Goal: Task Accomplishment & Management: Manage account settings

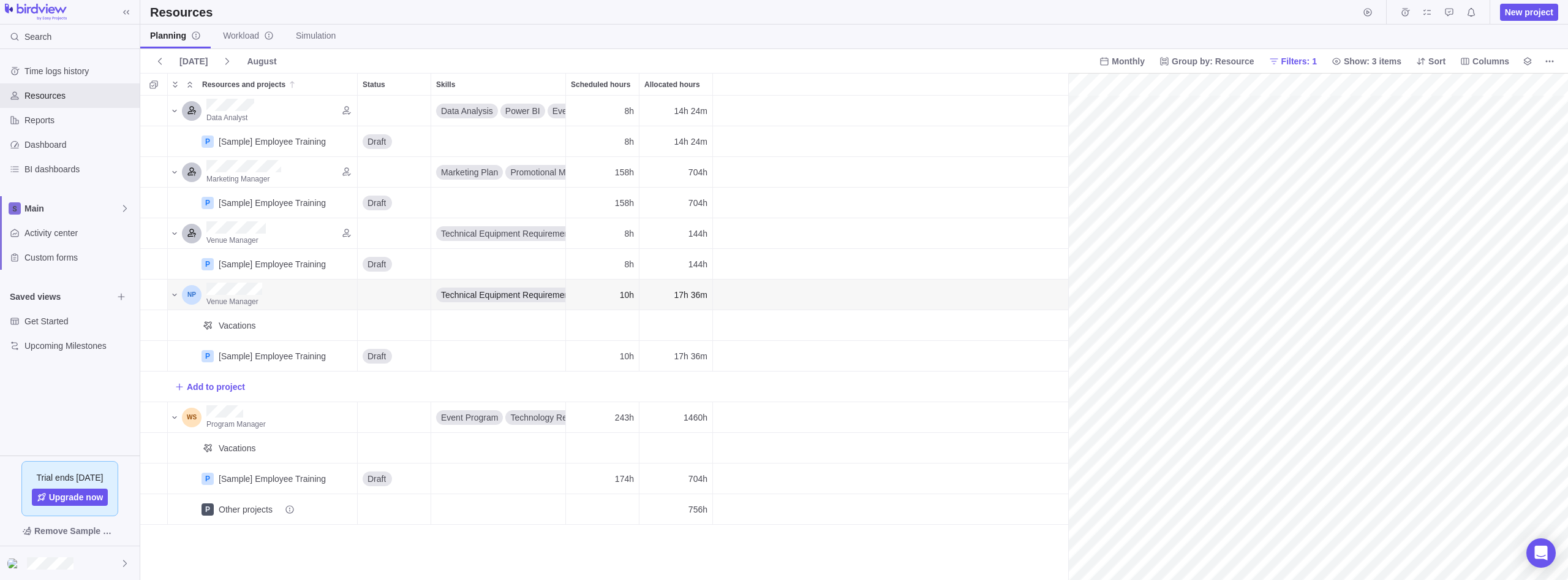
scroll to position [0, 193]
click at [1553, 60] on icon "More actions" at bounding box center [1549, 61] width 9 height 9
click at [1351, 27] on body "Search Time logs history Resources Reports Dashboard BI dashboards Main Activit…" at bounding box center [784, 290] width 1568 height 580
click at [46, 120] on span "Reports" at bounding box center [79, 120] width 110 height 12
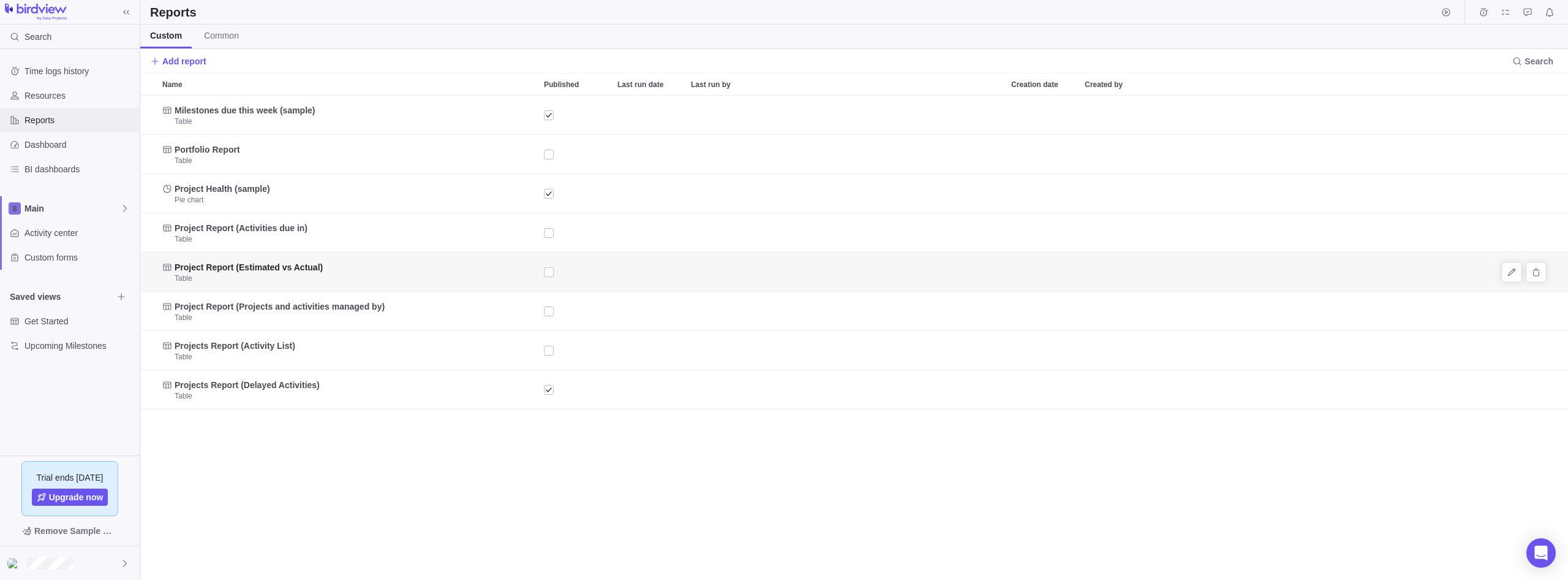
scroll to position [484, 1428]
click at [63, 89] on div "Resources" at bounding box center [70, 96] width 139 height 24
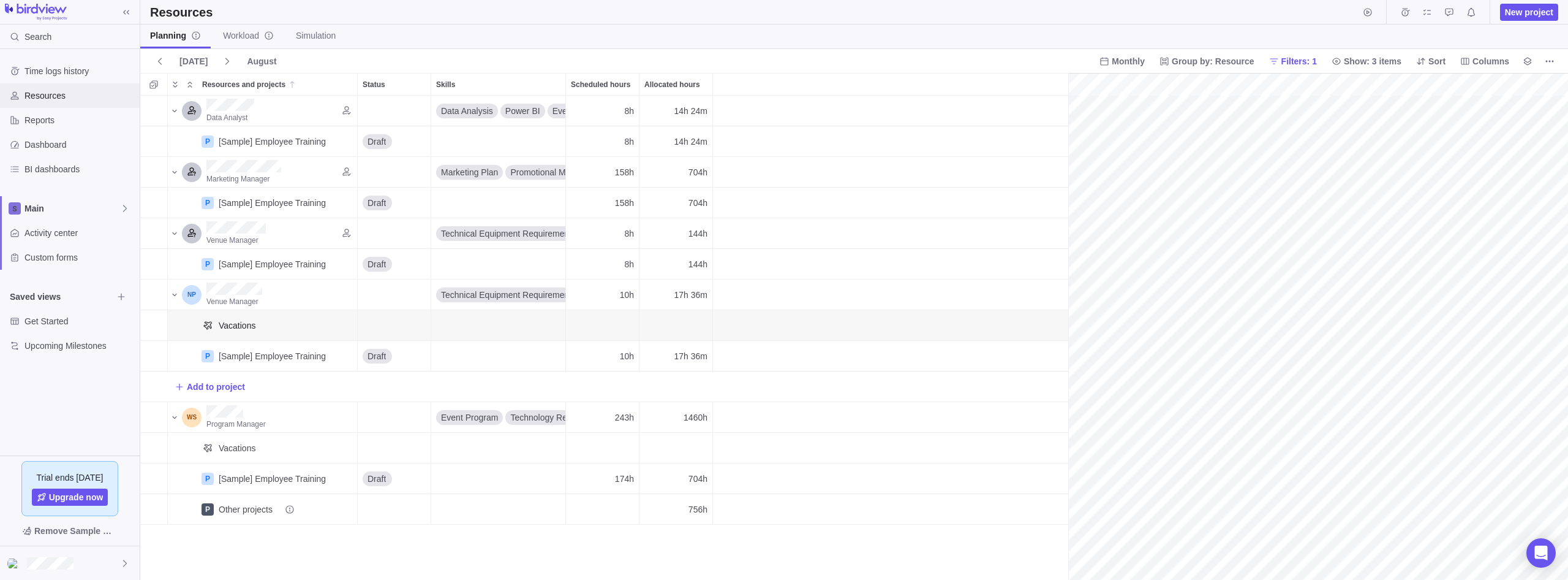
scroll to position [0, 193]
click at [46, 151] on div "Dashboard" at bounding box center [70, 145] width 139 height 24
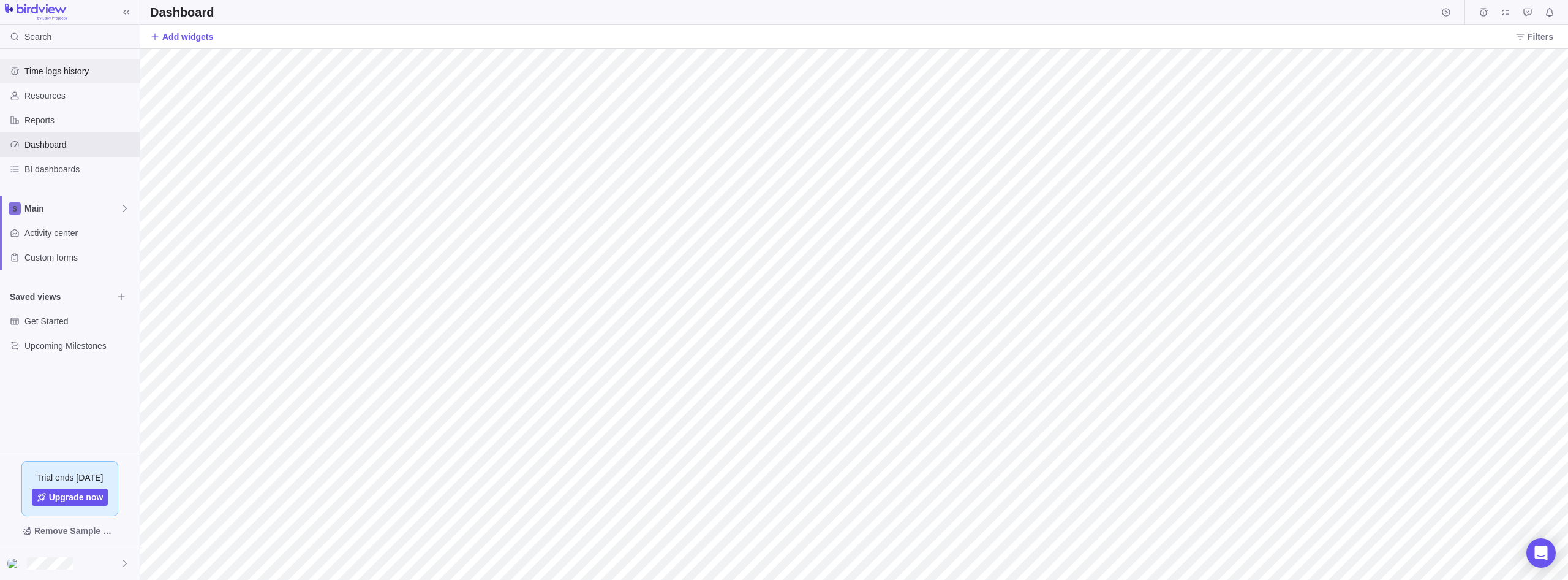
click at [36, 79] on div "Time logs history" at bounding box center [70, 71] width 139 height 24
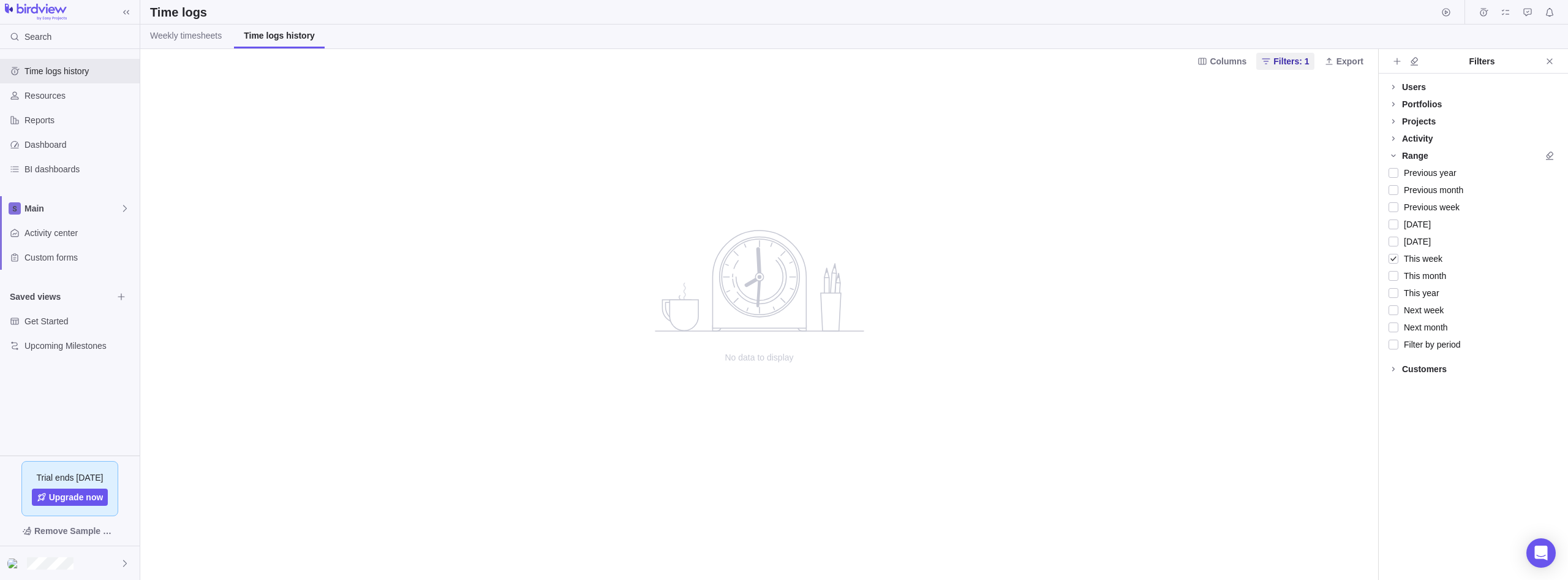
click at [1413, 120] on div "Projects" at bounding box center [1418, 121] width 34 height 12
click at [1426, 84] on div "Users" at bounding box center [1473, 87] width 189 height 17
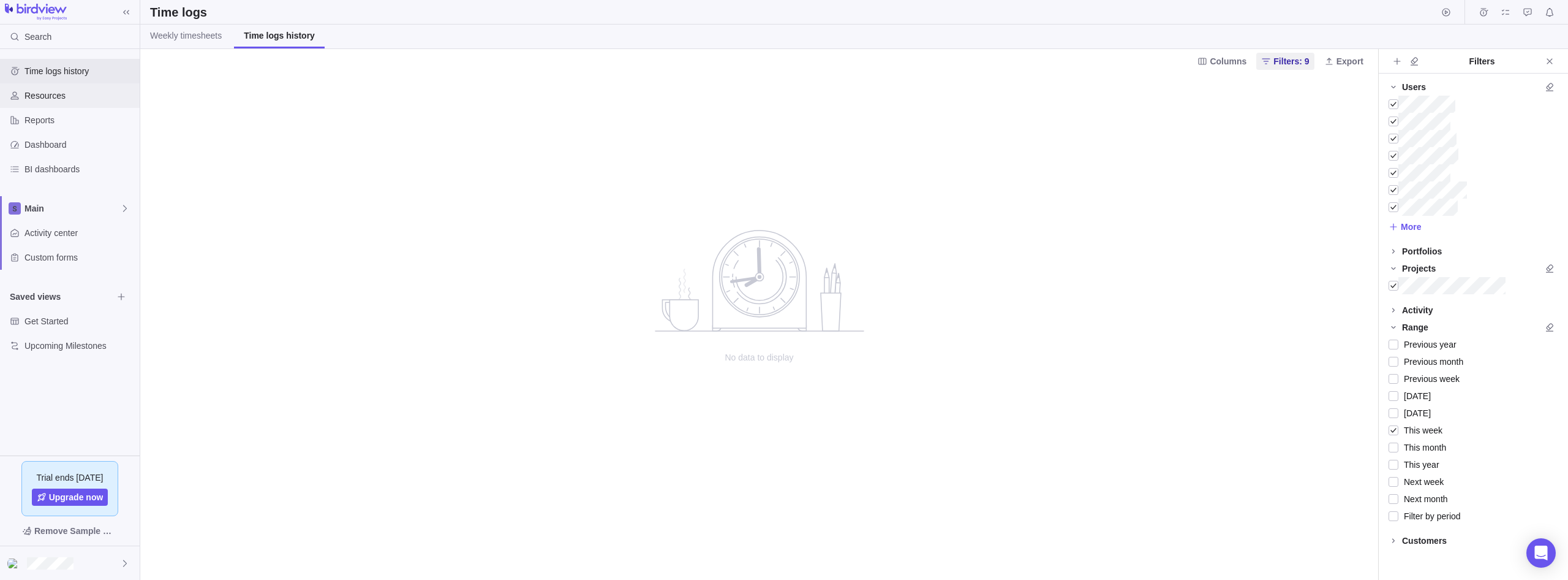
click at [37, 93] on span "Resources" at bounding box center [79, 96] width 110 height 12
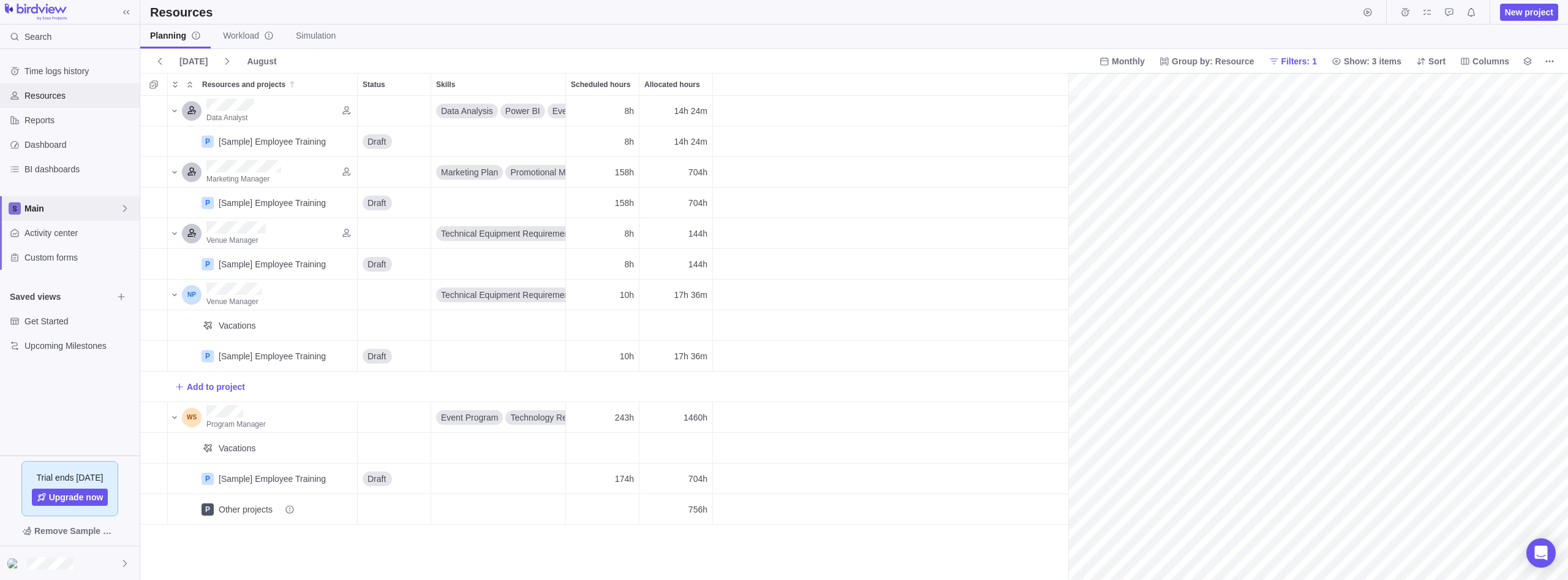
scroll to position [0, 193]
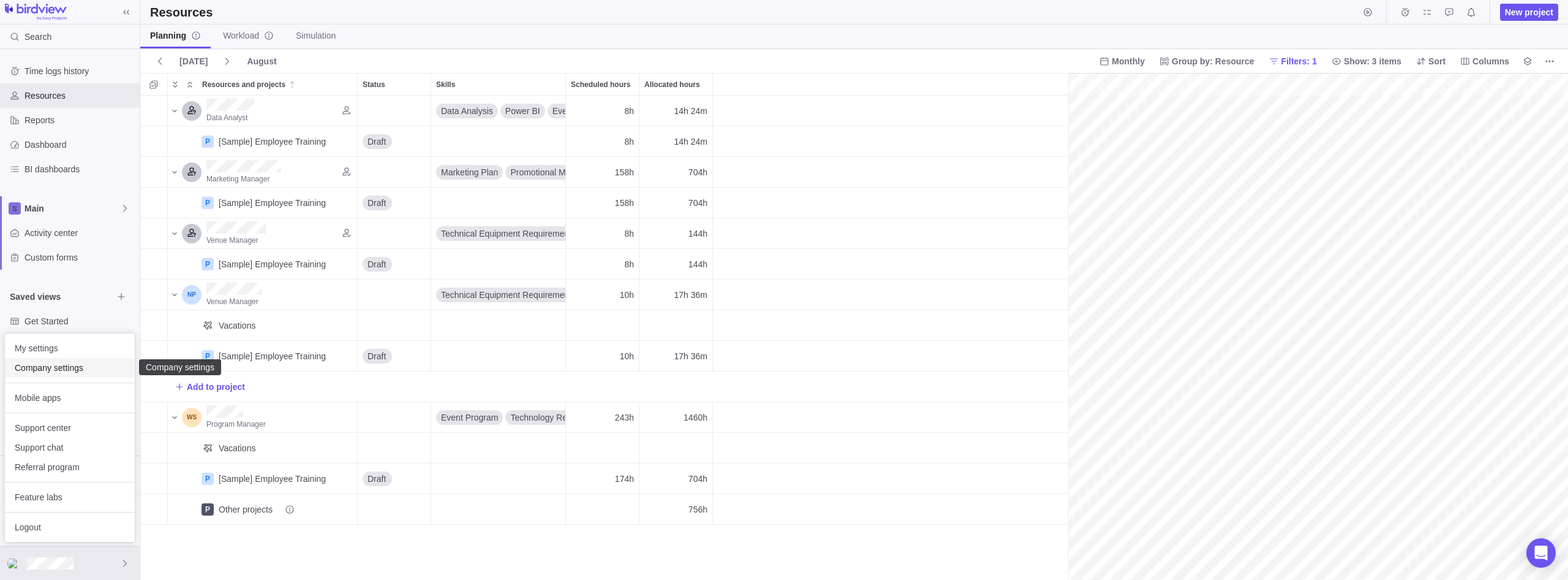
click at [67, 365] on span "Company settings" at bounding box center [70, 367] width 110 height 12
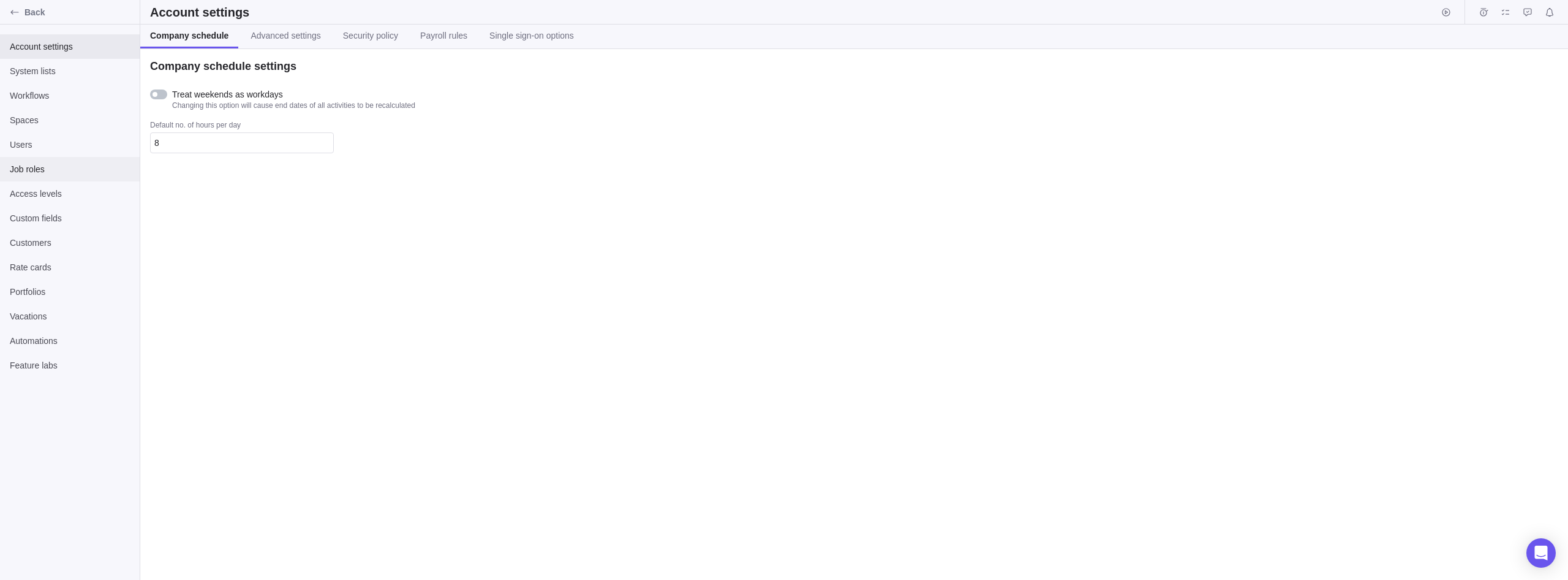
click at [31, 173] on span "Job roles" at bounding box center [70, 169] width 120 height 12
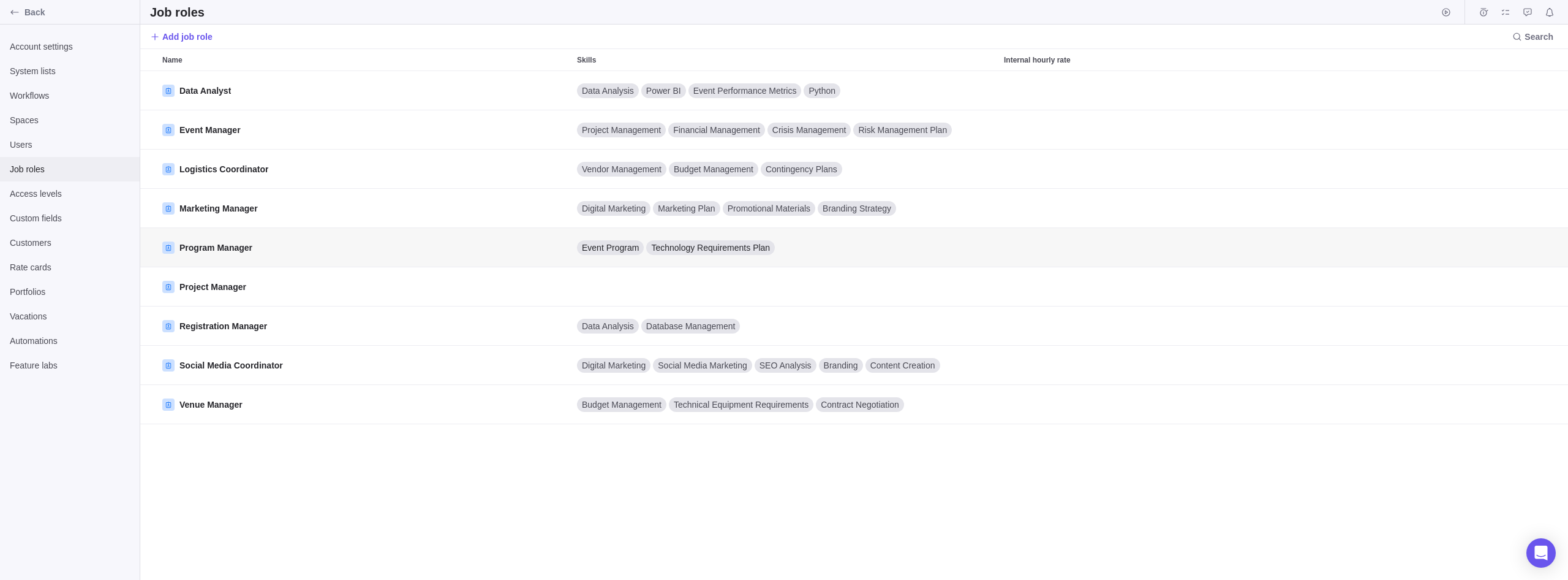
scroll to position [509, 1428]
click at [35, 142] on span "Users" at bounding box center [70, 145] width 120 height 12
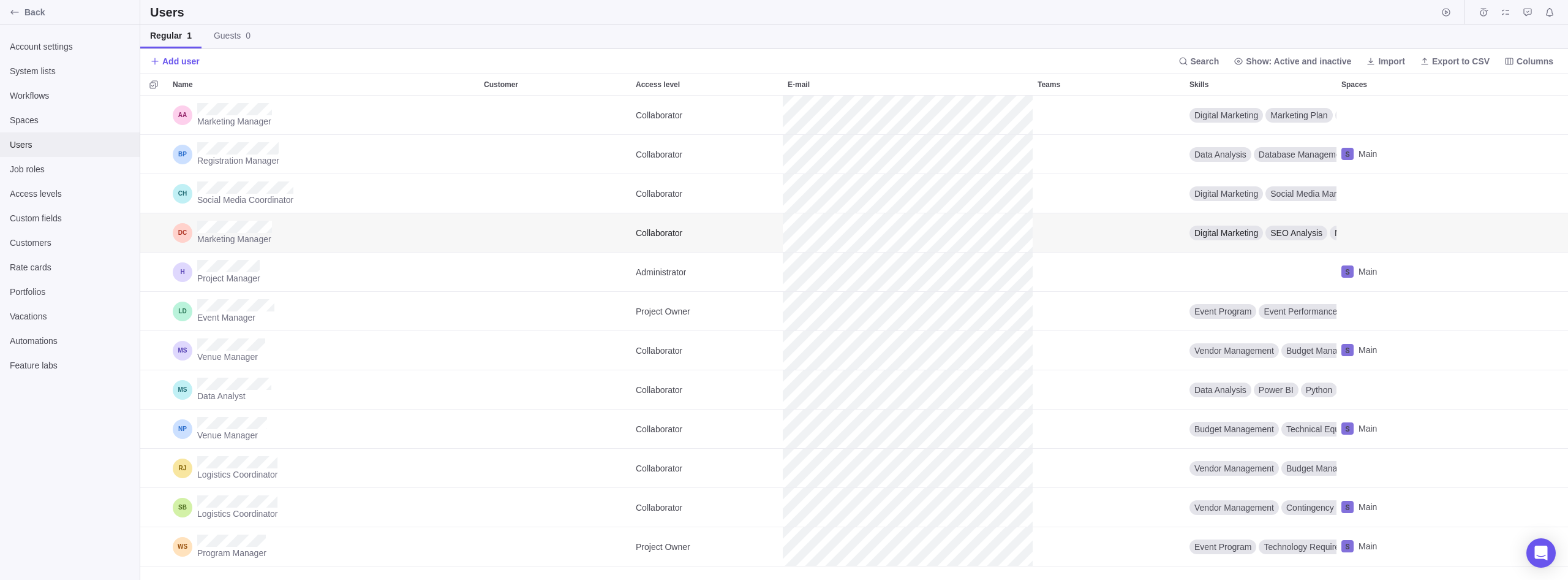
scroll to position [484, 1428]
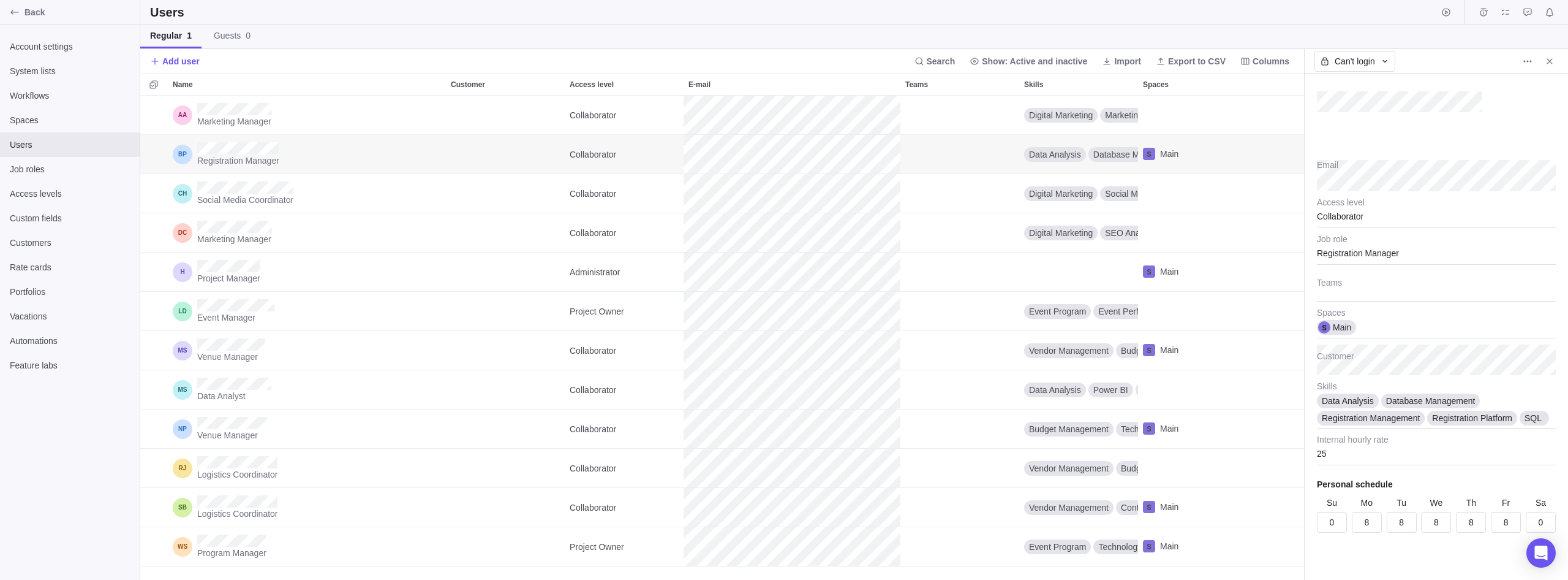
scroll to position [19, 0]
type textarea "x"
click at [58, 64] on div "System lists" at bounding box center [70, 71] width 139 height 24
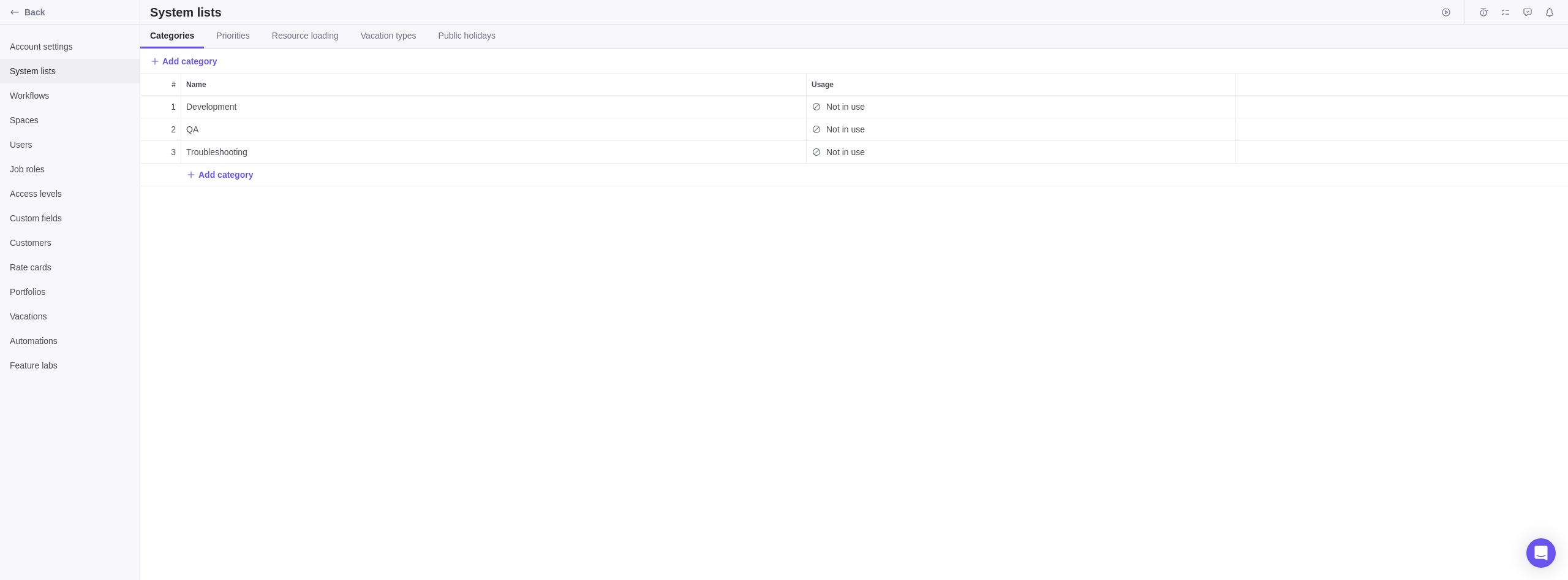
scroll to position [484, 1428]
click at [54, 103] on div "Workflows" at bounding box center [70, 96] width 139 height 24
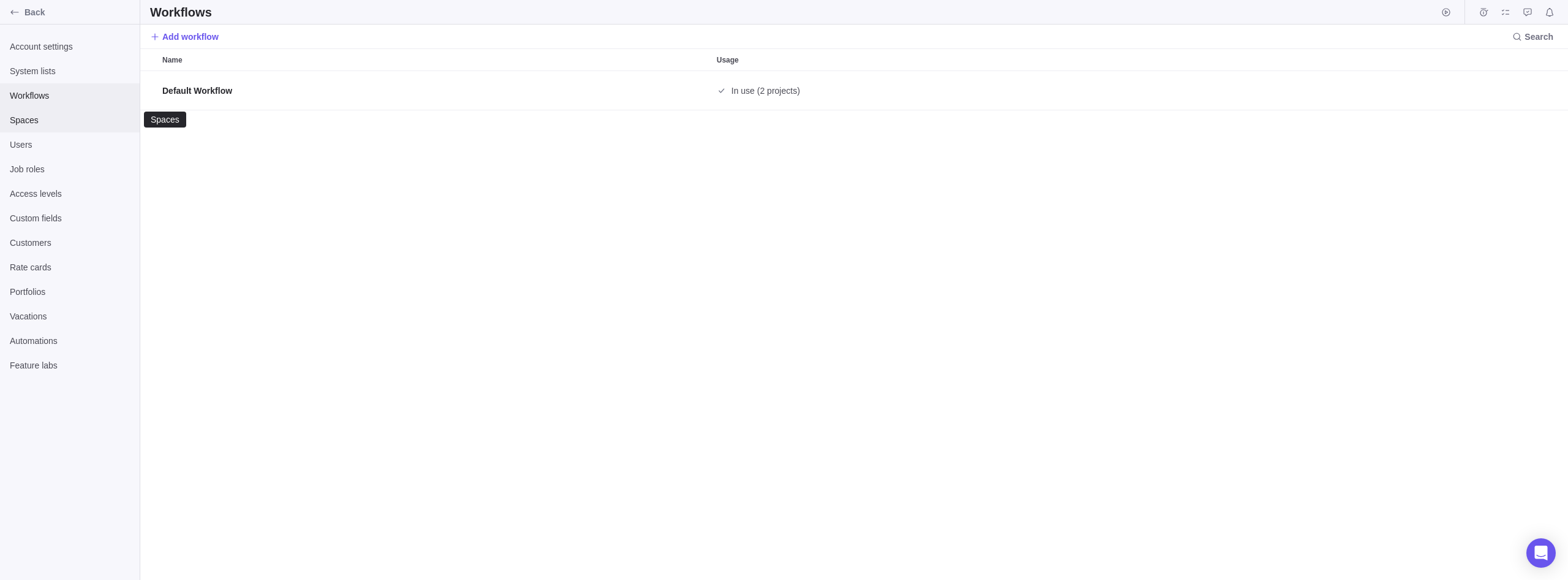
scroll to position [509, 1428]
click at [44, 151] on div "Users" at bounding box center [70, 145] width 139 height 24
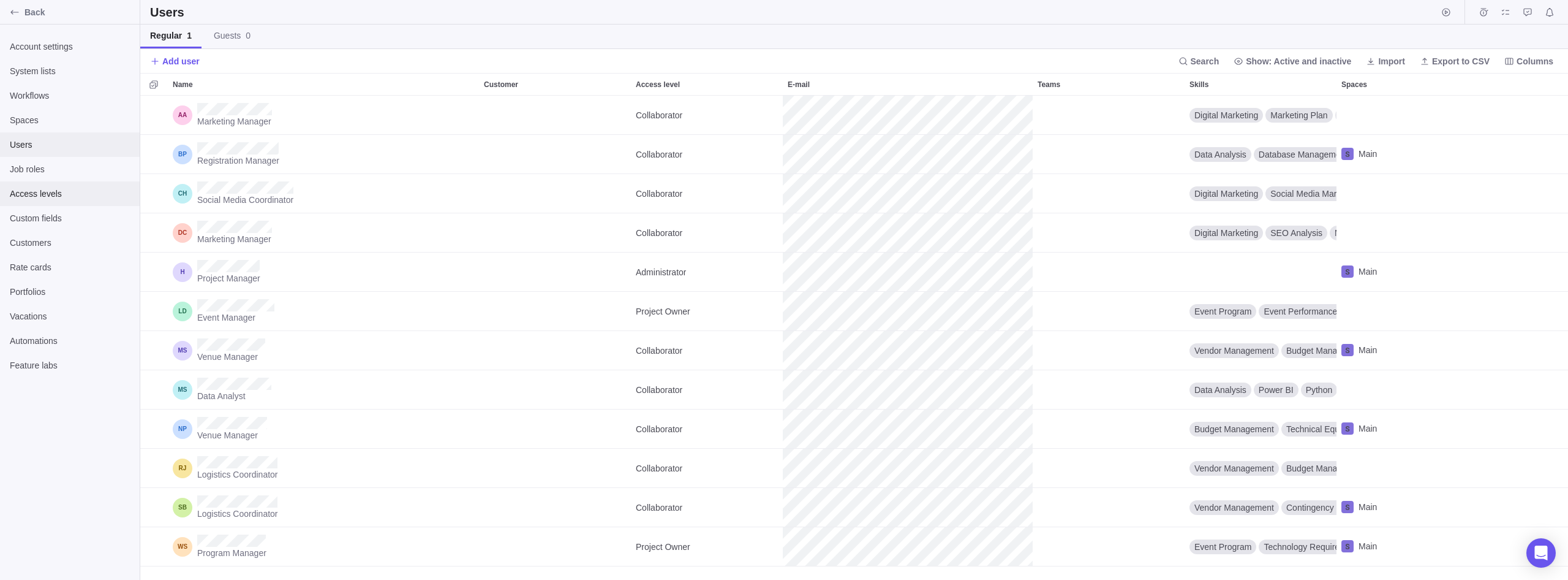
scroll to position [484, 1428]
click at [181, 54] on span "Add user" at bounding box center [175, 61] width 50 height 17
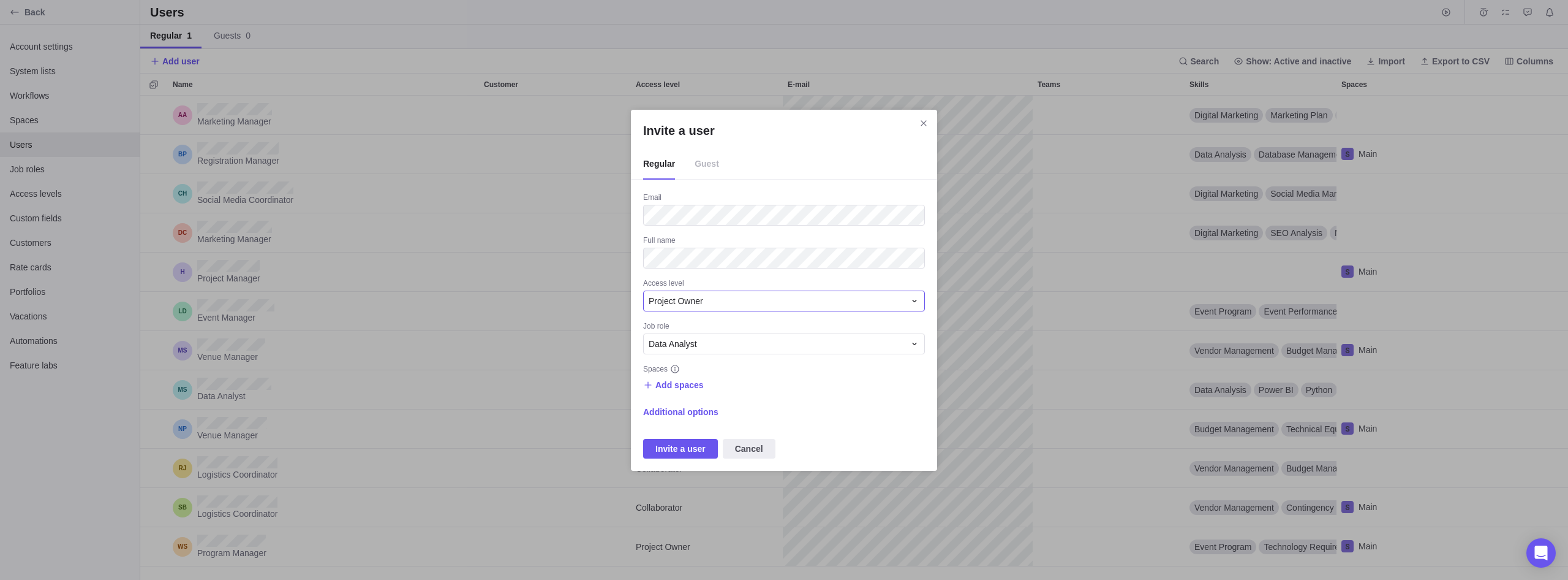
click at [766, 306] on div "Project Owner" at bounding box center [777, 300] width 256 height 12
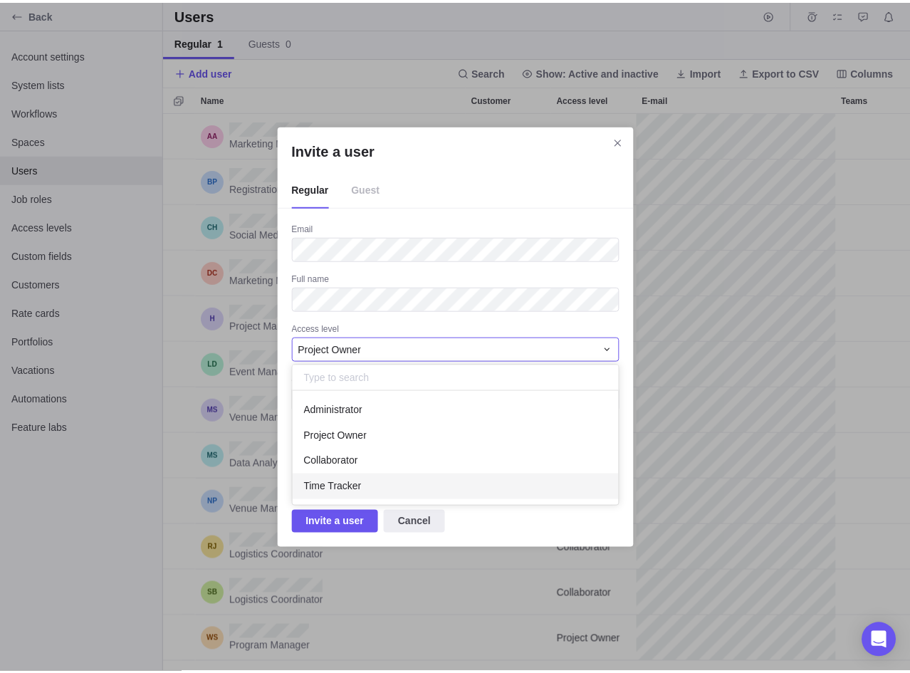
scroll to position [562, 747]
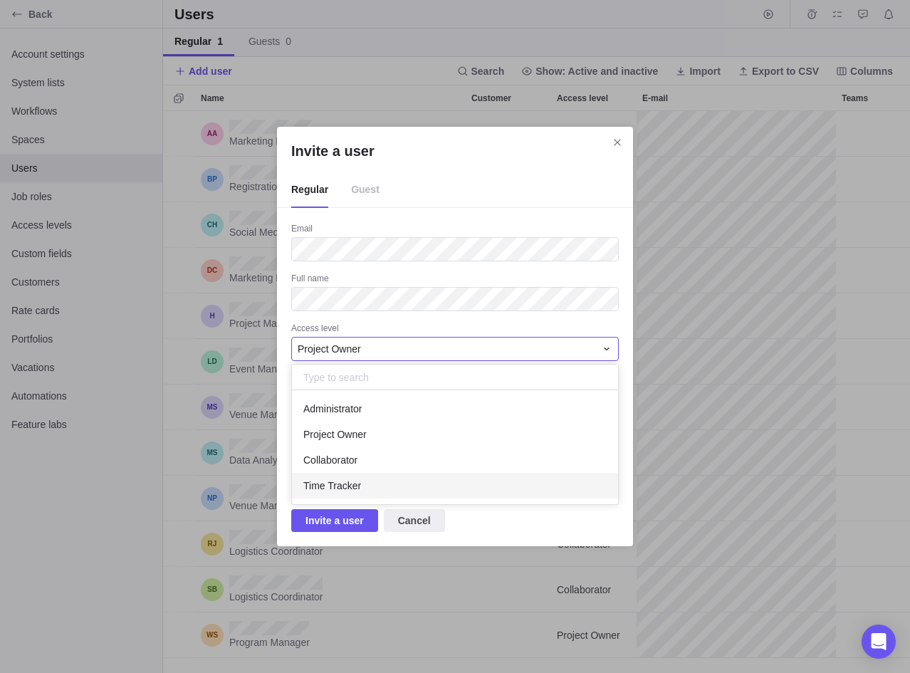
click at [375, 486] on div "Time Tracker" at bounding box center [455, 486] width 326 height 26
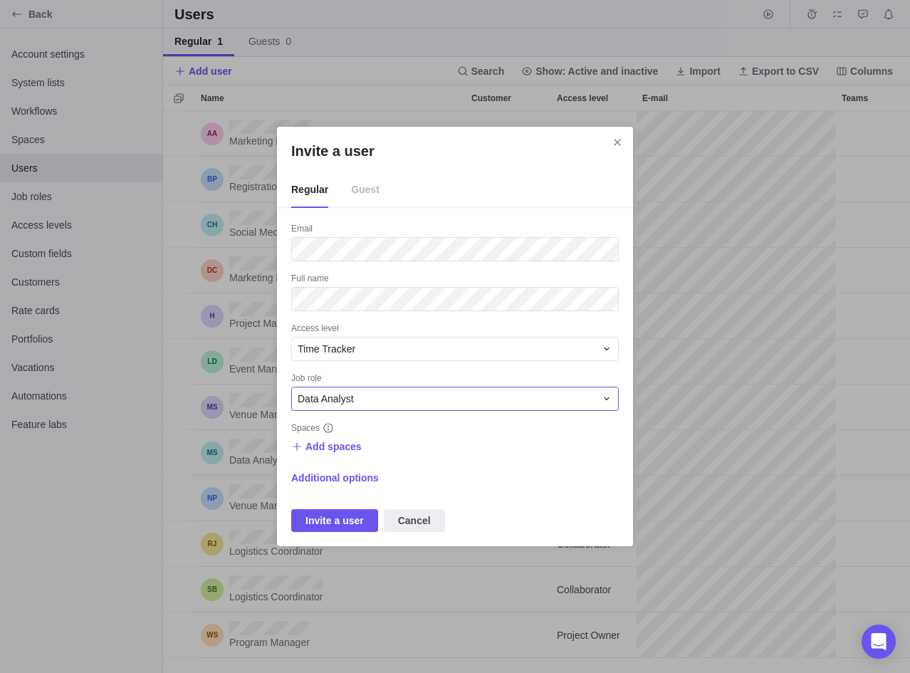
click at [404, 398] on div "Data Analyst" at bounding box center [447, 399] width 298 height 14
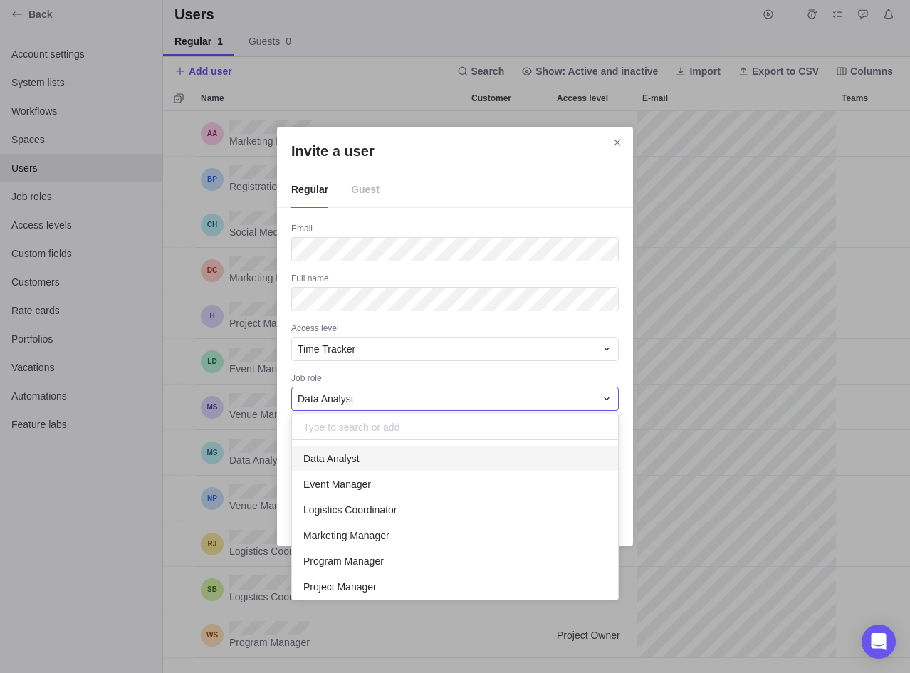
scroll to position [159, 326]
click at [404, 398] on div "Data Analyst" at bounding box center [447, 399] width 298 height 14
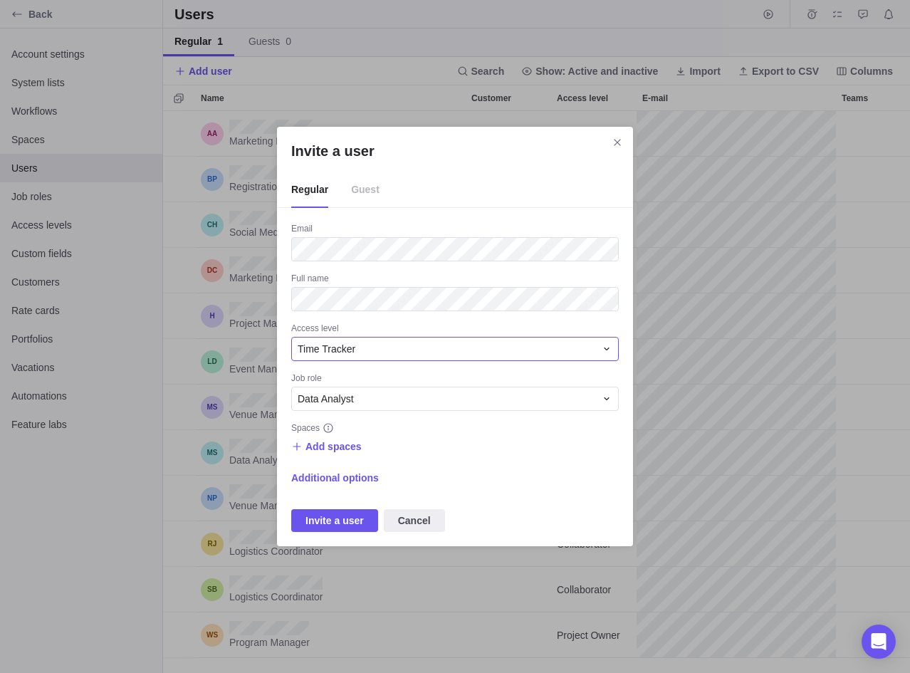
click at [418, 356] on div "Time Tracker" at bounding box center [455, 349] width 328 height 24
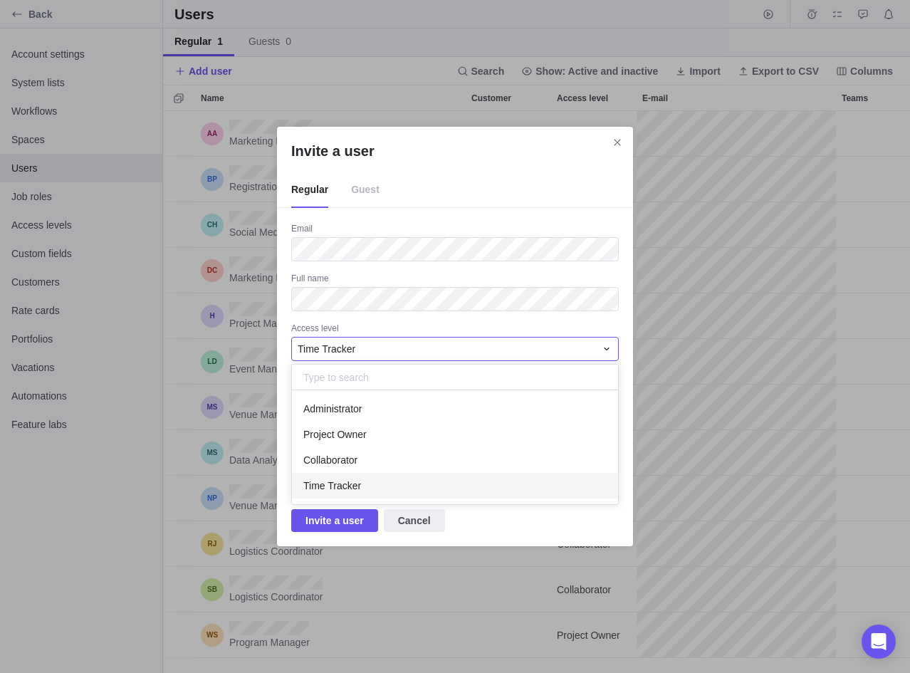
scroll to position [114, 326]
click at [361, 478] on div "Time Tracker" at bounding box center [455, 486] width 326 height 26
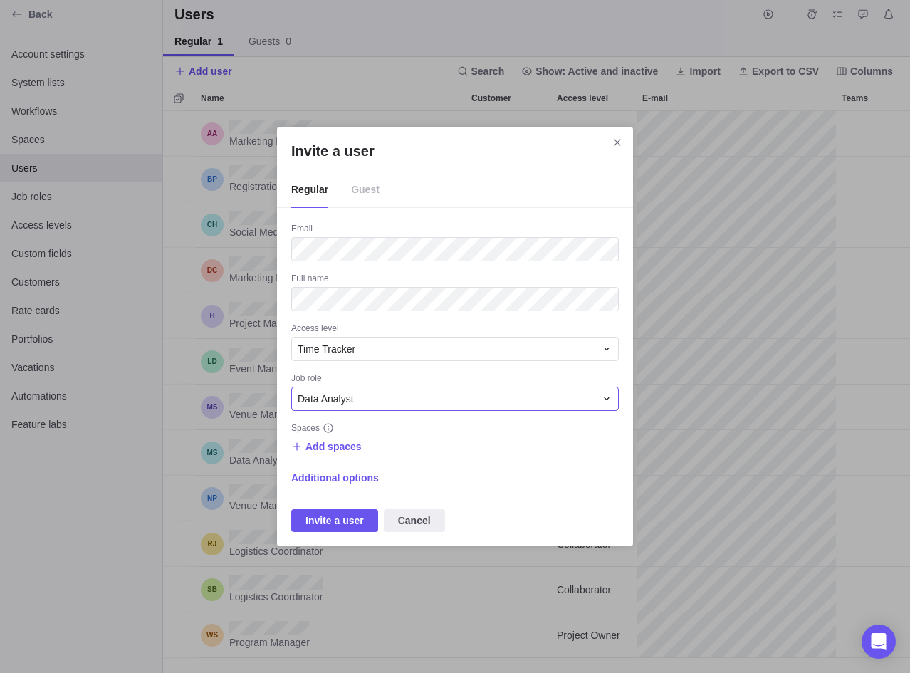
click at [407, 401] on div "Data Analyst" at bounding box center [447, 399] width 298 height 14
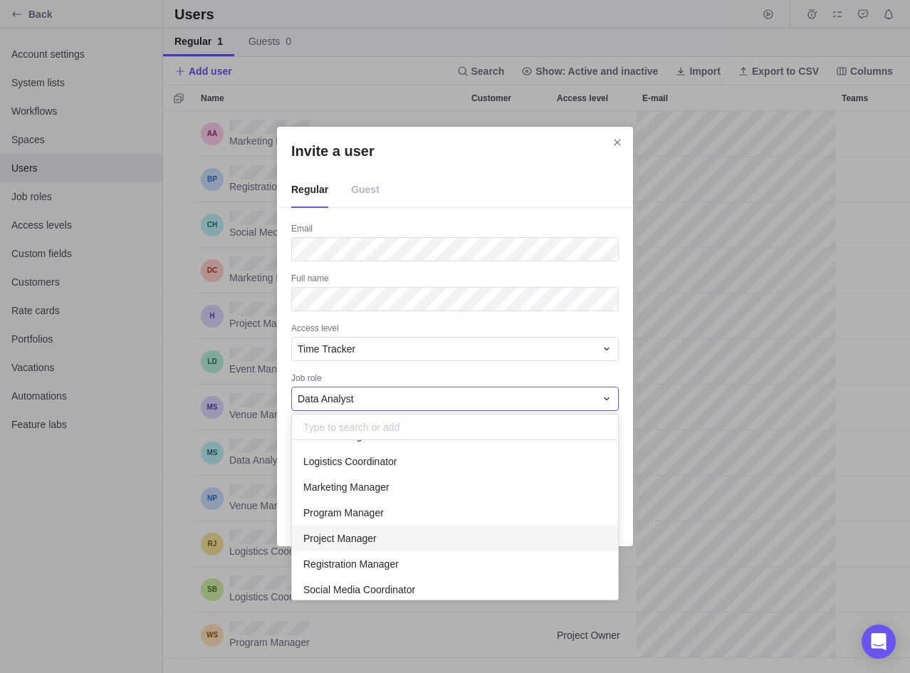
scroll to position [0, 0]
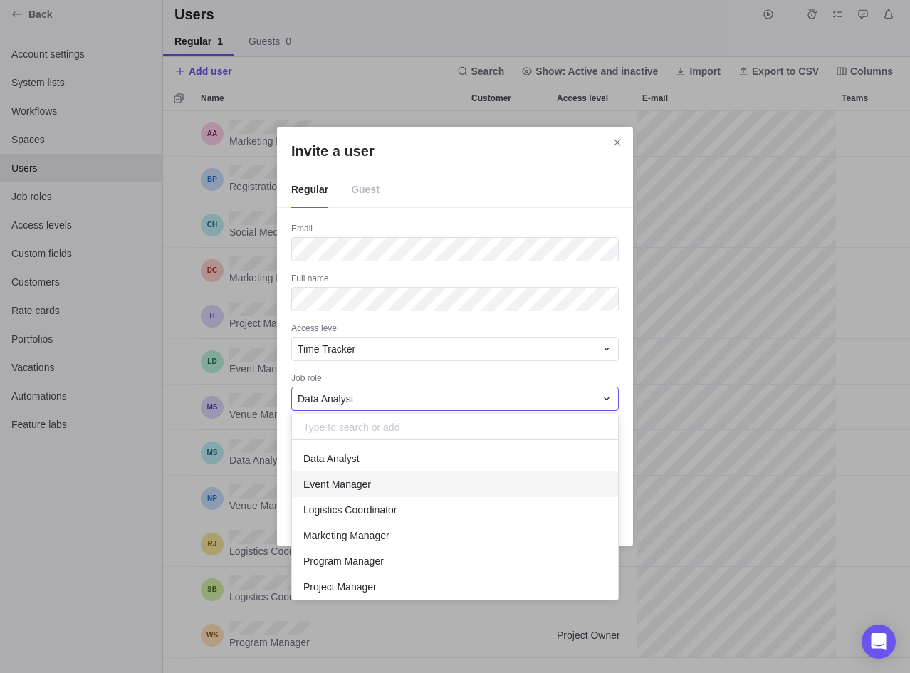
click at [441, 486] on div "Event Manager" at bounding box center [455, 484] width 326 height 26
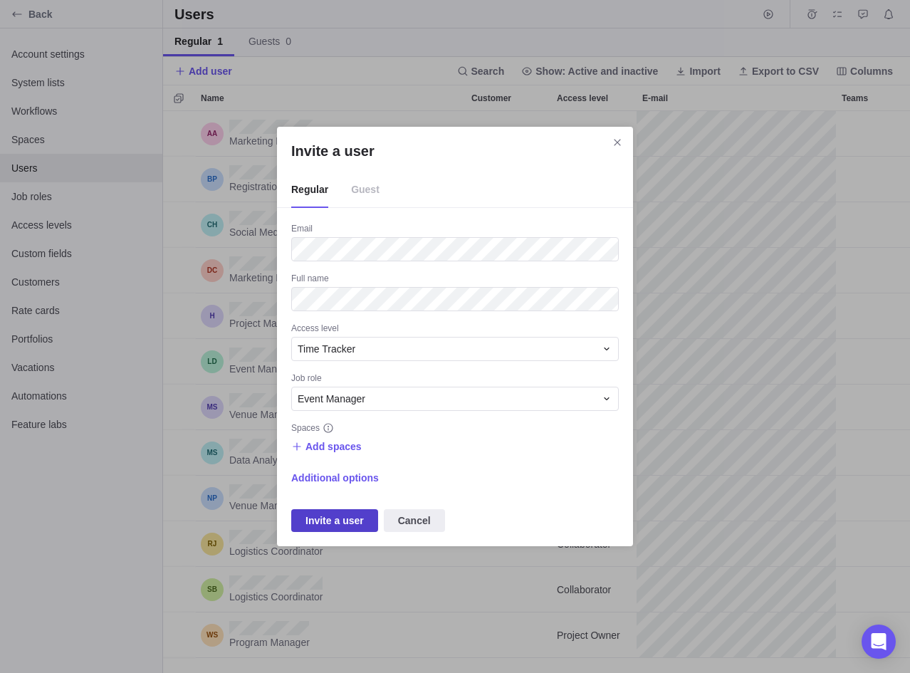
click at [321, 518] on span "Invite a user" at bounding box center [334, 520] width 58 height 17
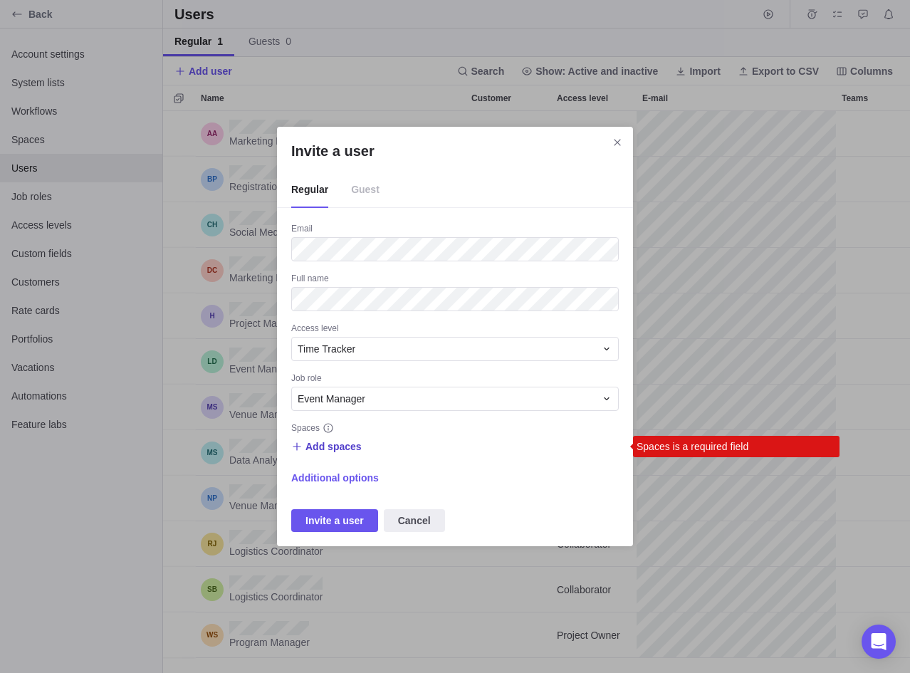
click at [334, 448] on span "Add spaces" at bounding box center [333, 446] width 56 height 14
click at [335, 481] on input "Invite a user" at bounding box center [332, 472] width 73 height 17
click at [335, 506] on span "Main" at bounding box center [333, 505] width 21 height 14
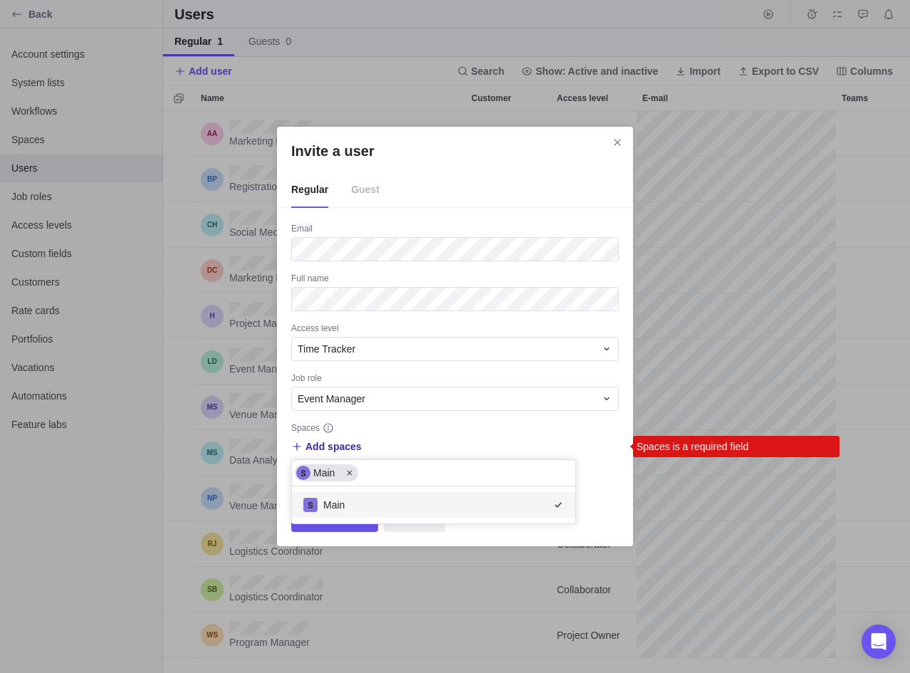
click at [549, 439] on div "Invite a user Regular Guest Email Full name Access level Time Tracker Job role …" at bounding box center [455, 336] width 910 height 673
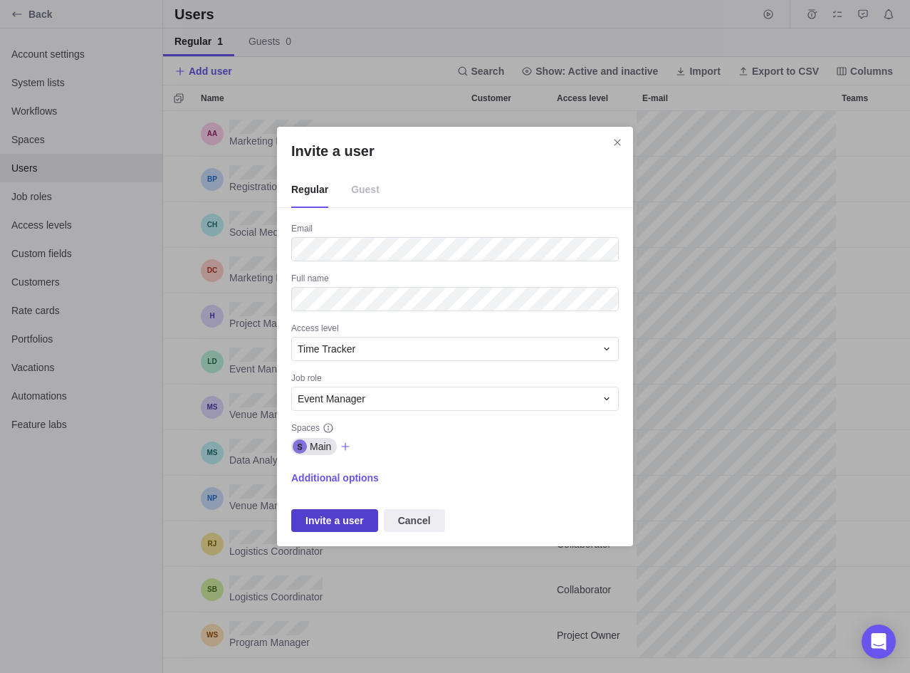
click at [350, 523] on span "Invite a user" at bounding box center [334, 520] width 58 height 17
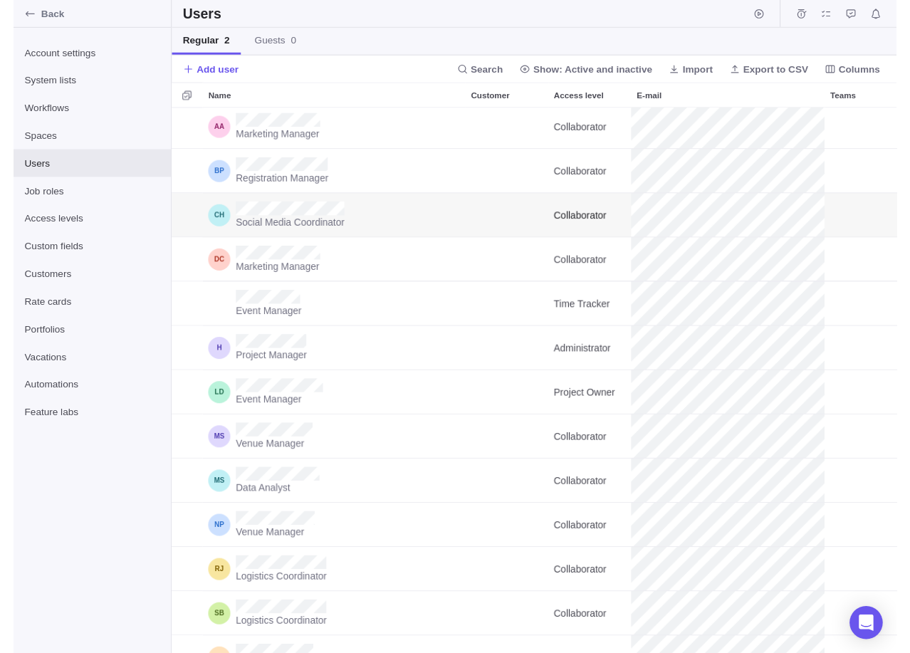
scroll to position [0, 0]
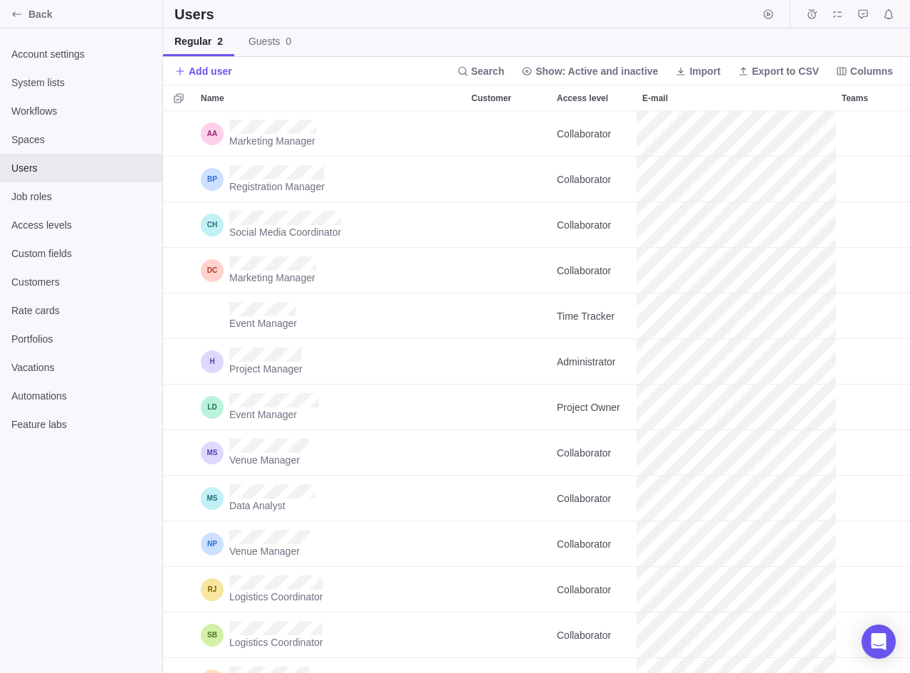
click at [838, 43] on div "Regular 2 Guests 0" at bounding box center [536, 42] width 747 height 28
click at [200, 70] on span "Add user" at bounding box center [210, 71] width 43 height 14
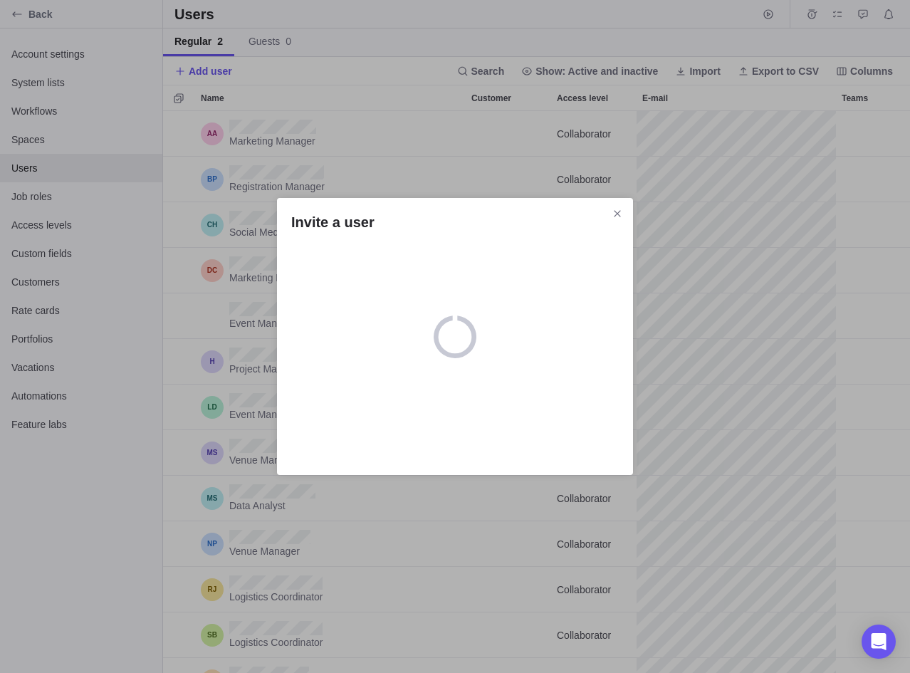
click at [595, 348] on div "loading" at bounding box center [455, 336] width 356 height 43
